Goal: Information Seeking & Learning: Check status

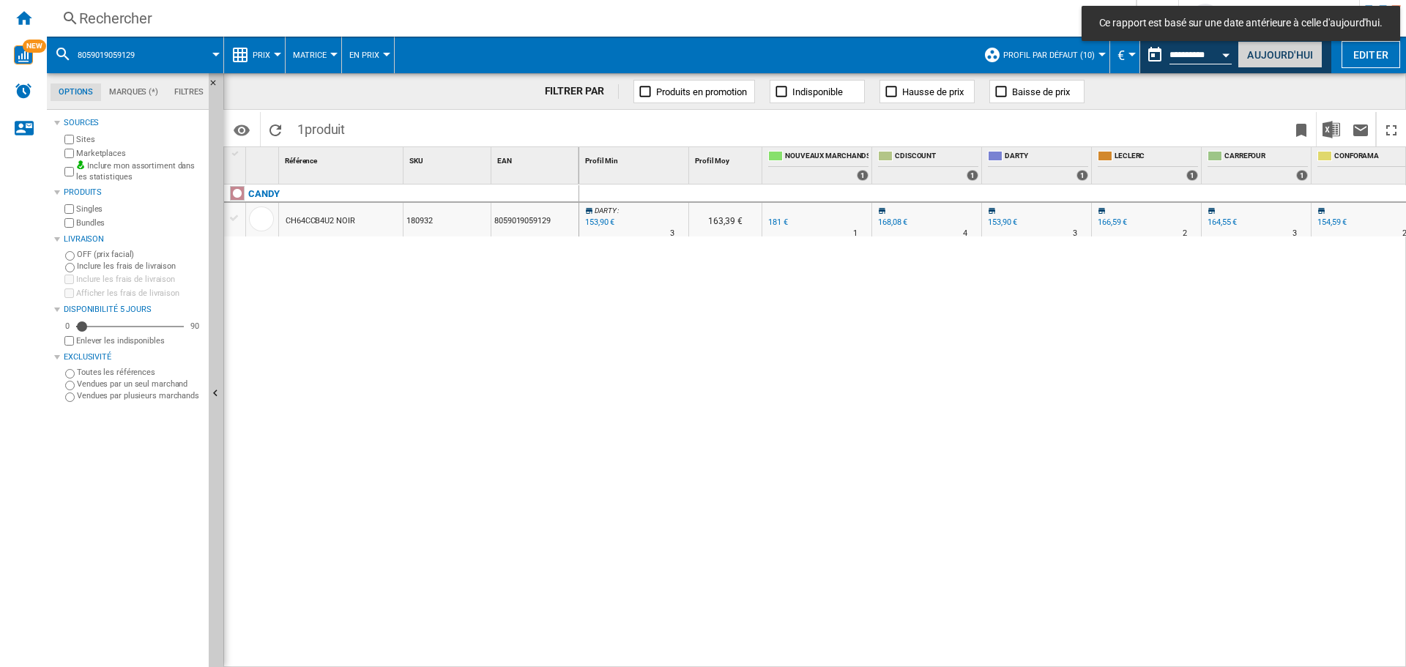
click at [1270, 53] on button "Aujourd'hui" at bounding box center [1279, 54] width 85 height 27
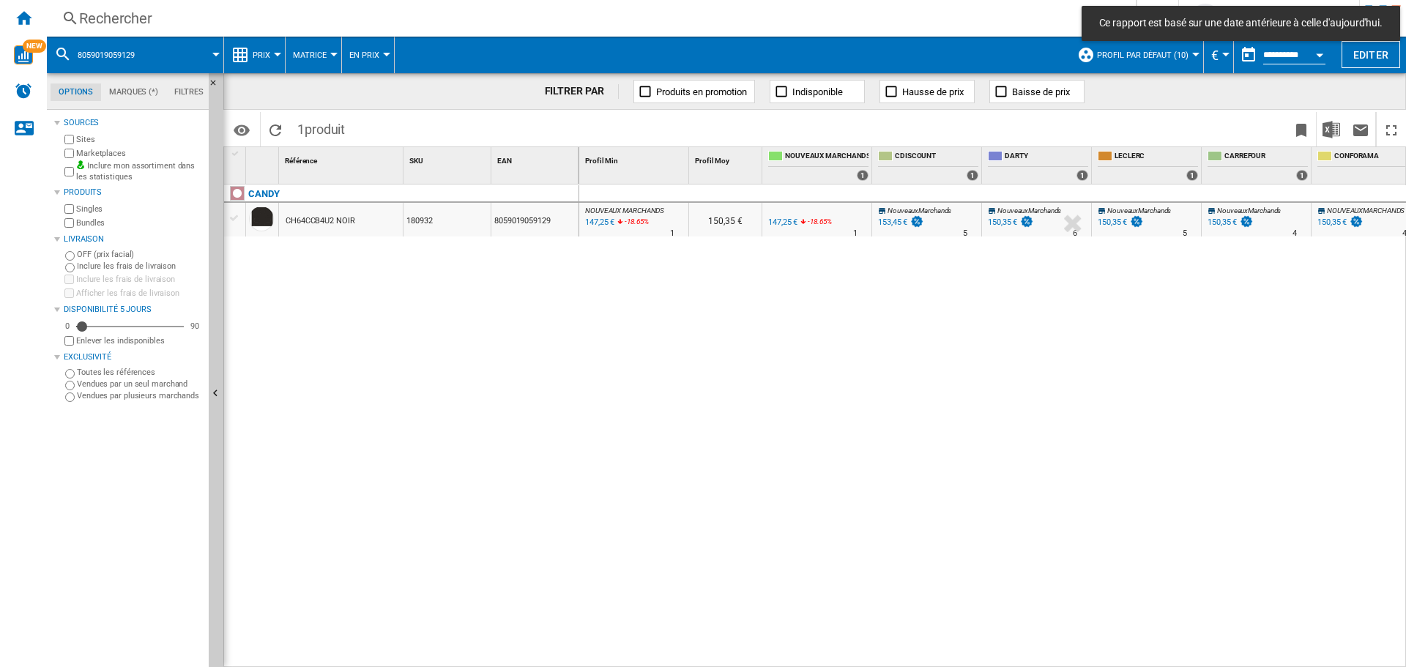
click at [162, 17] on div "Rechercher" at bounding box center [588, 18] width 1018 height 21
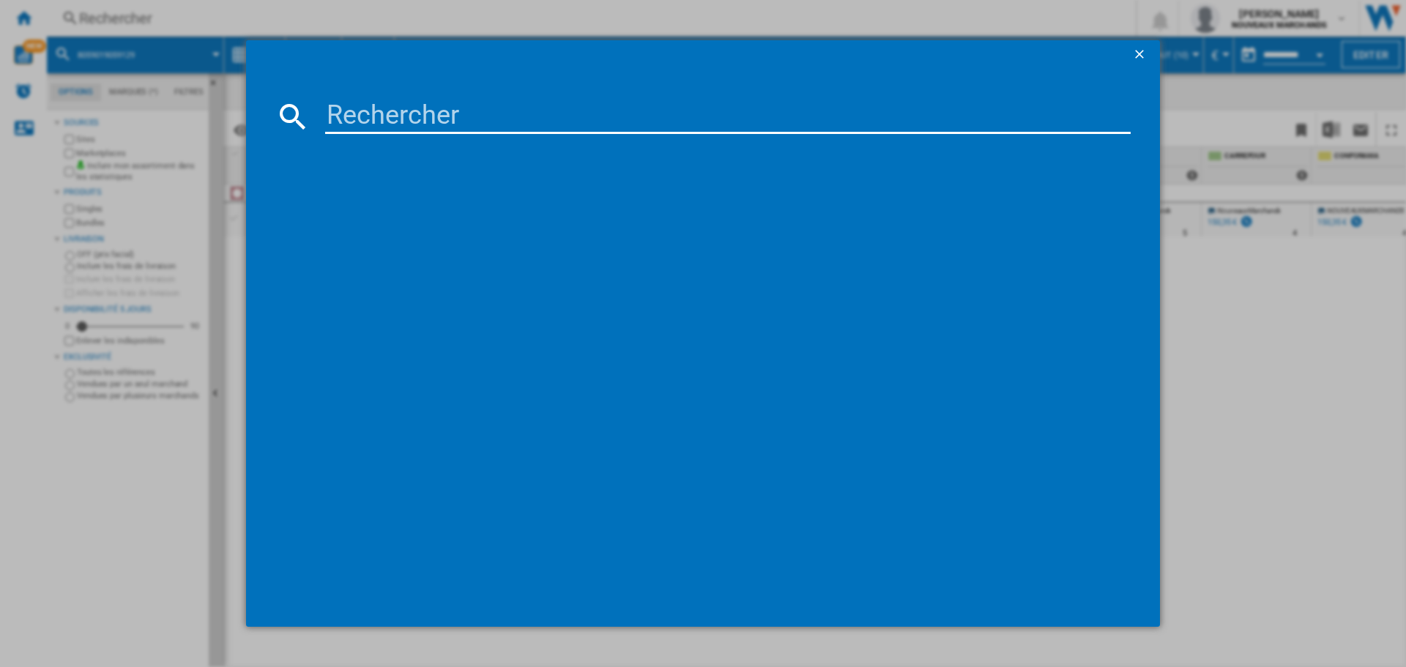
click at [594, 119] on input at bounding box center [727, 116] width 805 height 35
paste input "6934177791291"
type input "6934177791291"
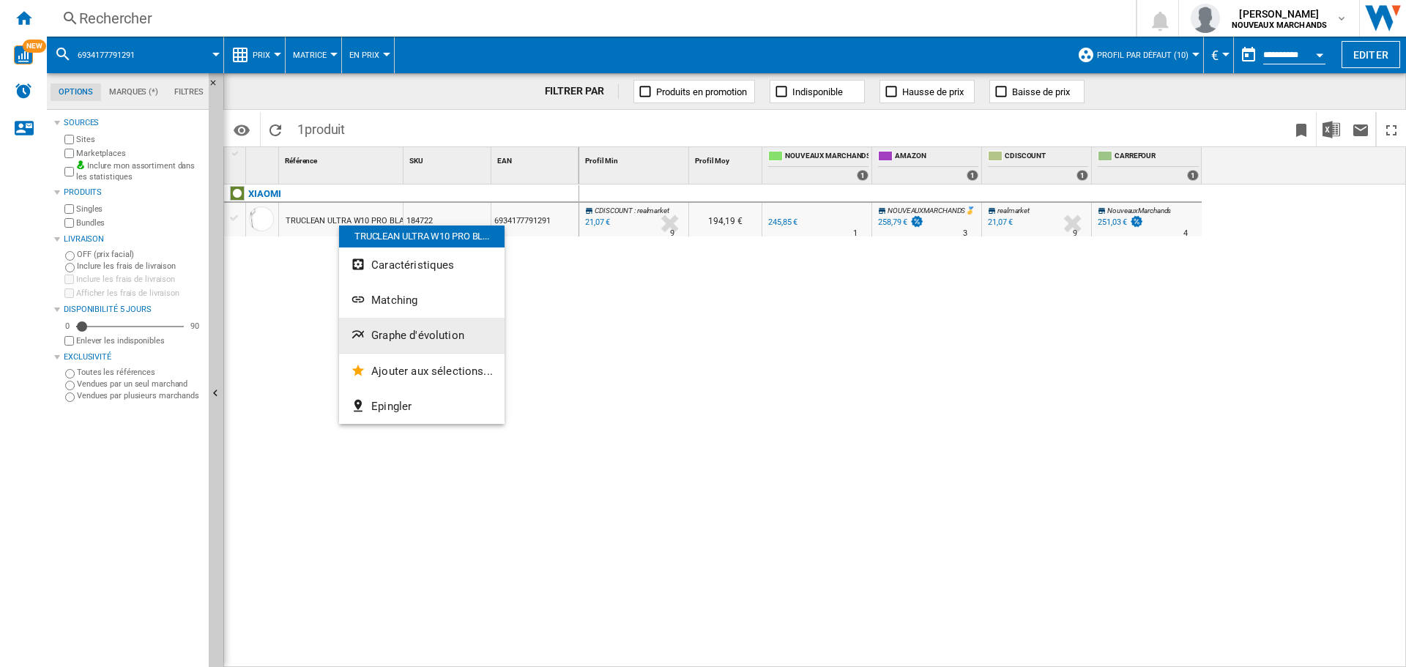
click at [414, 332] on span "Graphe d'évolution" at bounding box center [417, 335] width 93 height 13
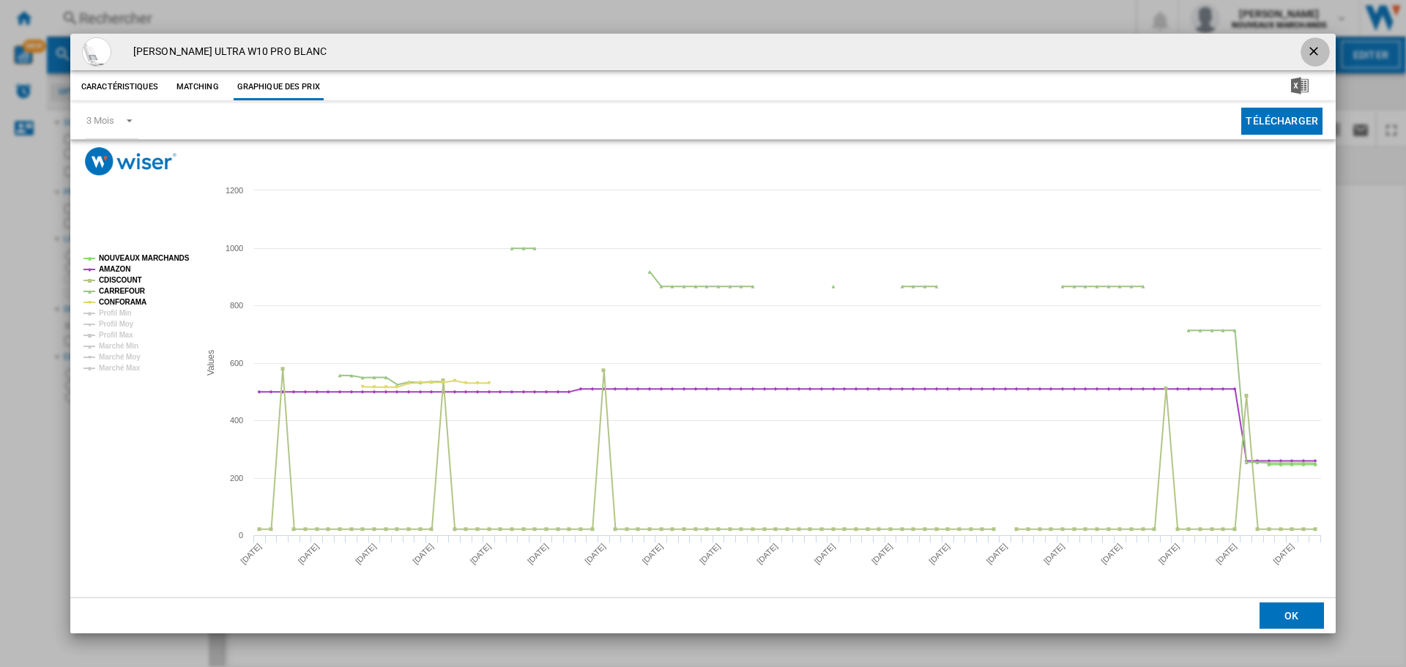
click at [1316, 47] on ng-md-icon "getI18NText('BUTTONS.CLOSE_DIALOG')" at bounding box center [1315, 53] width 18 height 18
